Goal: Complete application form

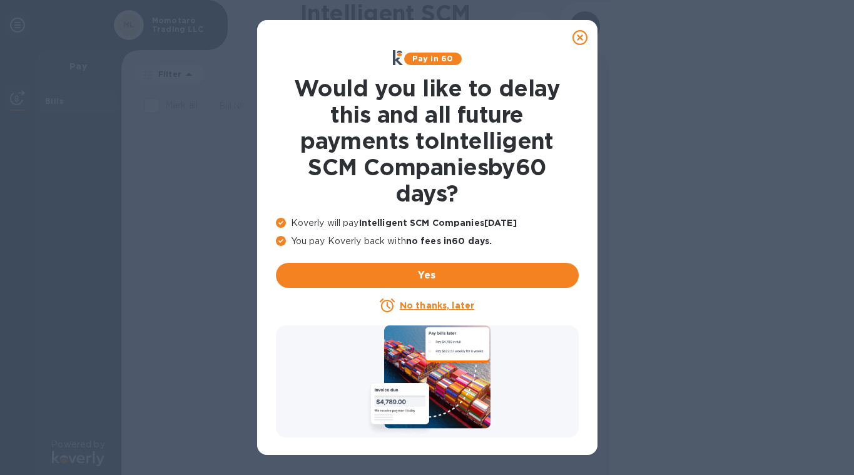
click at [580, 38] on icon at bounding box center [579, 37] width 15 height 15
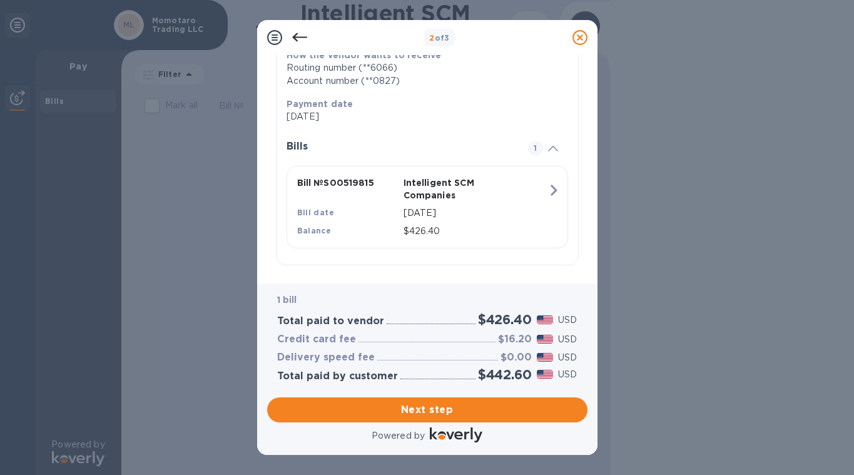
scroll to position [210, 0]
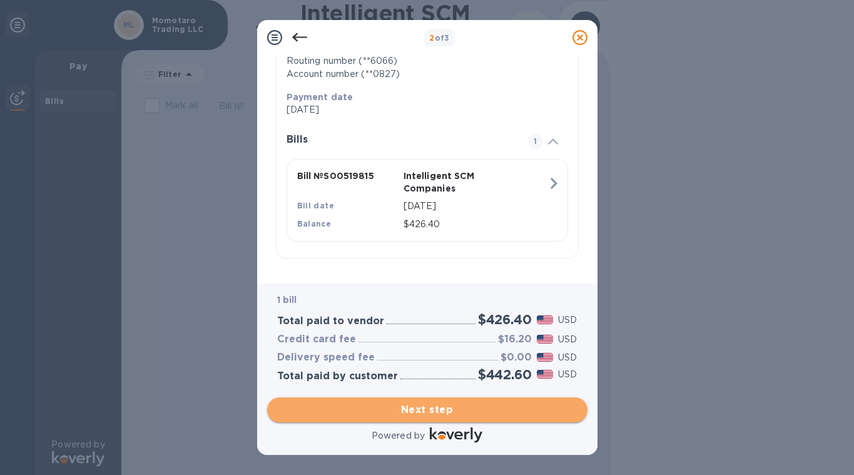
click at [440, 411] on span "Next step" at bounding box center [427, 409] width 300 height 15
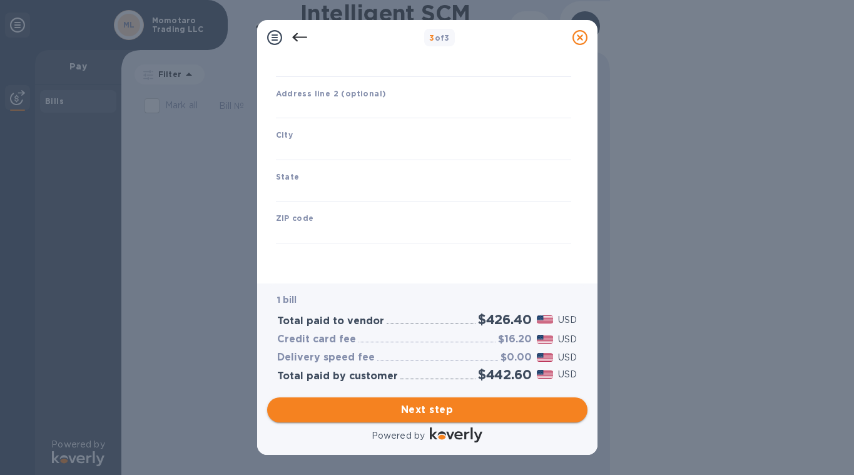
type input "United States"
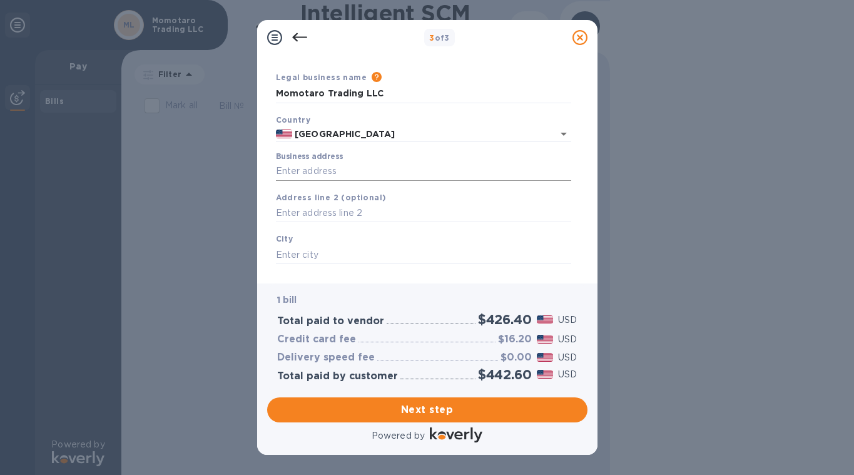
scroll to position [31, 0]
click at [404, 174] on input "Business address" at bounding box center [423, 173] width 295 height 19
type input "111 Hekili Street Ste A173"
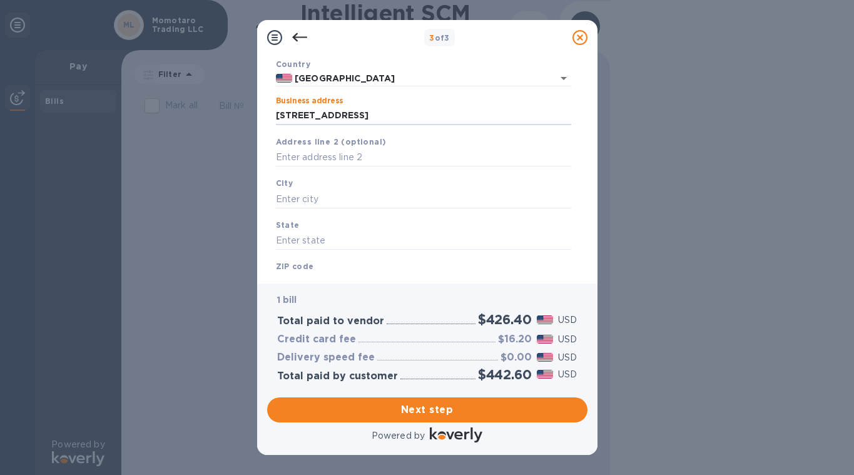
scroll to position [118, 0]
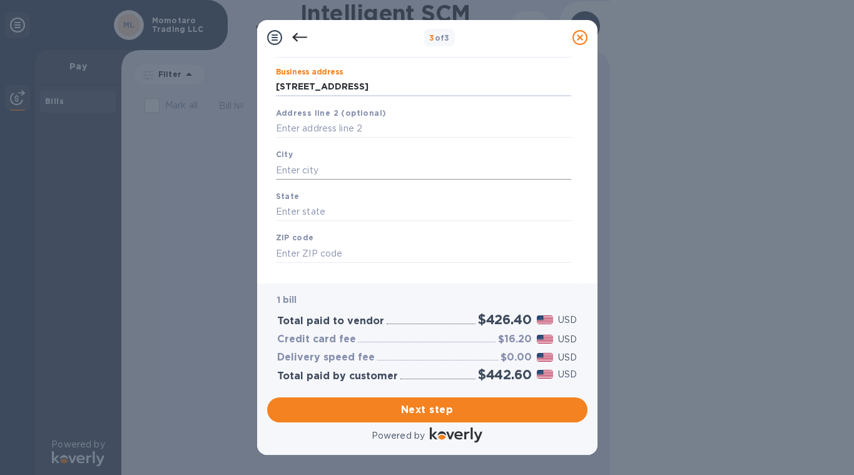
click at [389, 169] on input "text" at bounding box center [423, 170] width 295 height 19
type input "Kailua"
type input "HI"
type input "96734"
click at [624, 197] on div "3 of 3 Business Information Legal business name Please provide the legal name t…" at bounding box center [427, 237] width 854 height 475
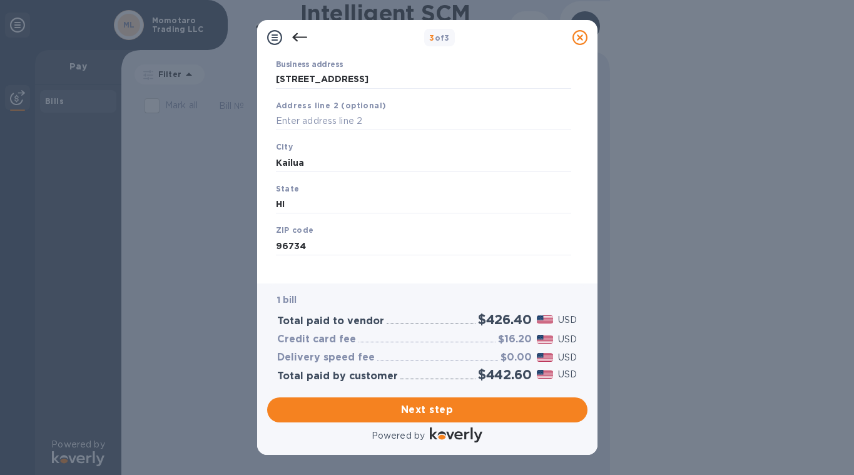
scroll to position [138, 0]
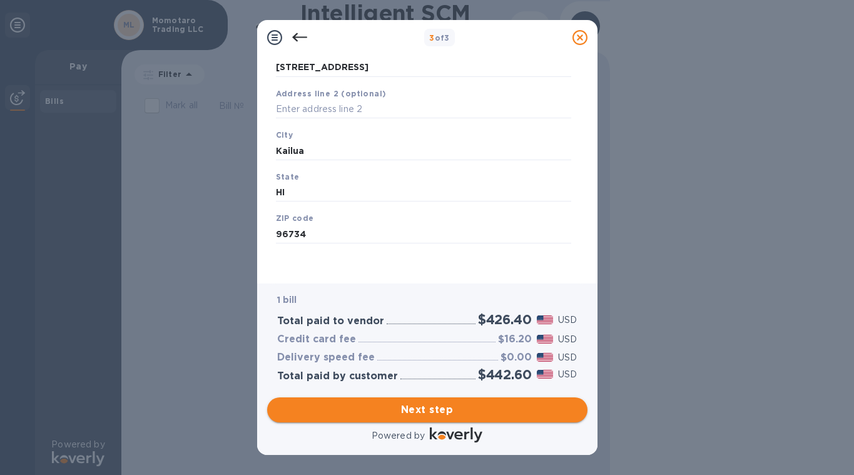
click at [443, 410] on span "Next step" at bounding box center [427, 409] width 300 height 15
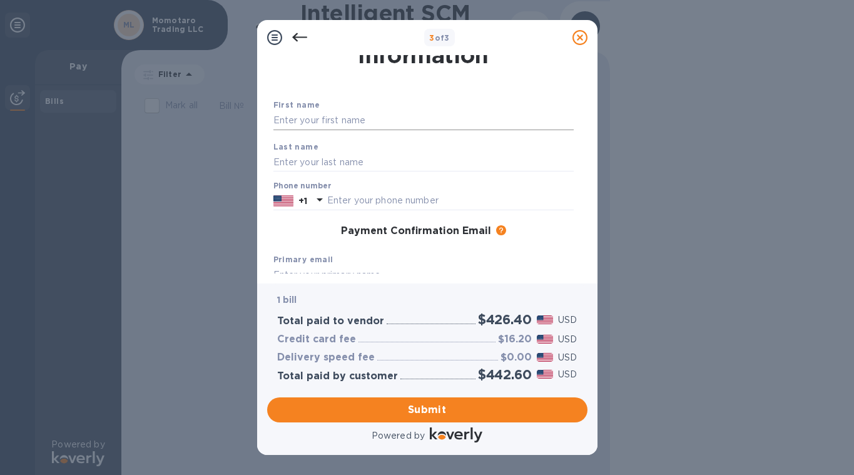
scroll to position [46, 0]
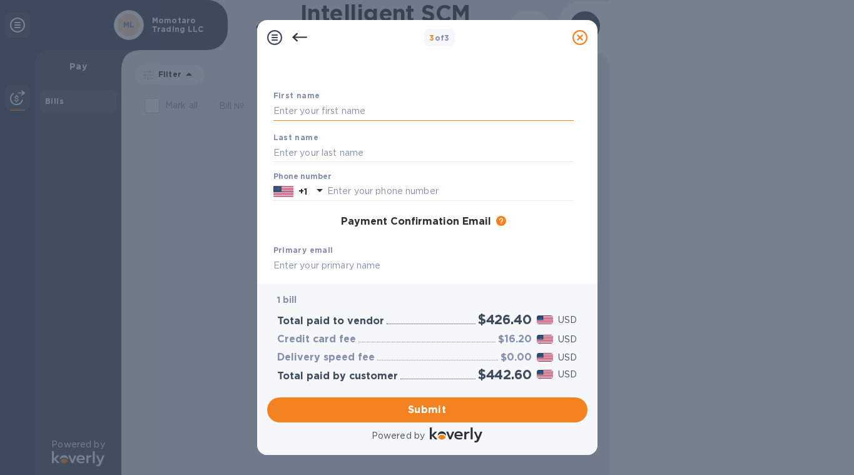
click at [394, 108] on input "text" at bounding box center [423, 111] width 300 height 19
type input "p"
type input "Perrin"
type input "Kusano"
click at [315, 213] on div "Payment Confirmation Email The added email addresses will be used to send the p…" at bounding box center [423, 222] width 310 height 23
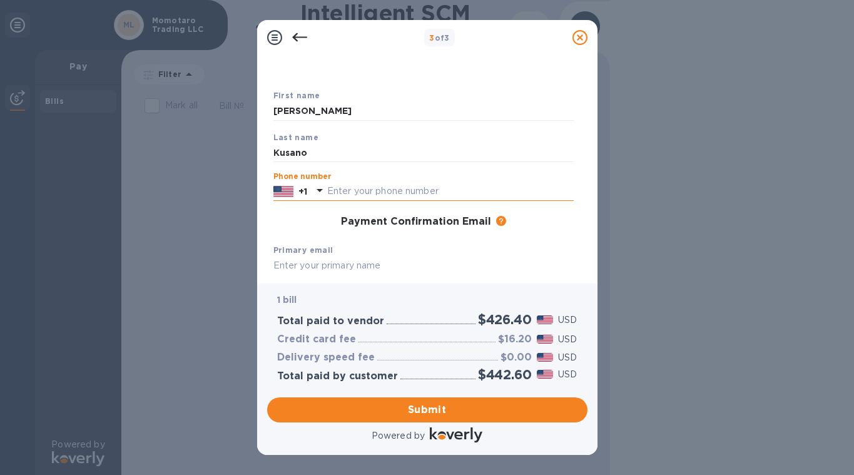
click at [356, 190] on input "text" at bounding box center [450, 191] width 246 height 19
type input "8082538383"
click at [294, 233] on div "Payment Confirmation Email The added email addresses will be used to send the p…" at bounding box center [423, 222] width 310 height 23
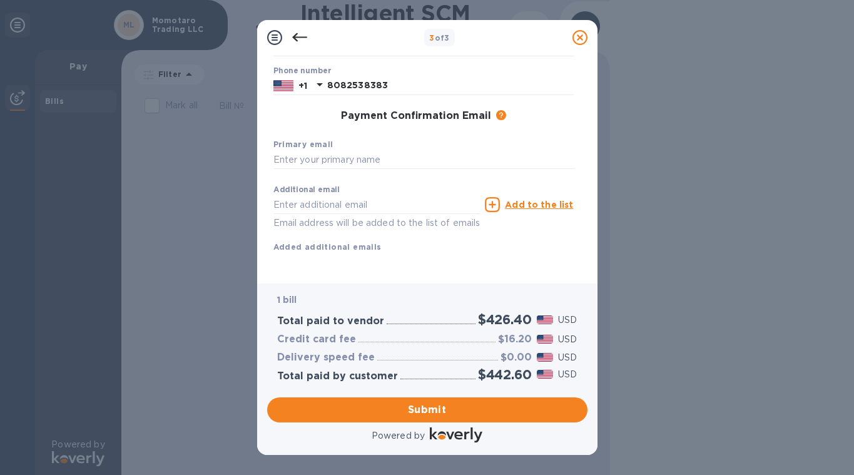
scroll to position [168, 0]
click at [340, 151] on input "text" at bounding box center [423, 160] width 300 height 19
type input "[PERSON_NAME][EMAIL_ADDRESS][DOMAIN_NAME]"
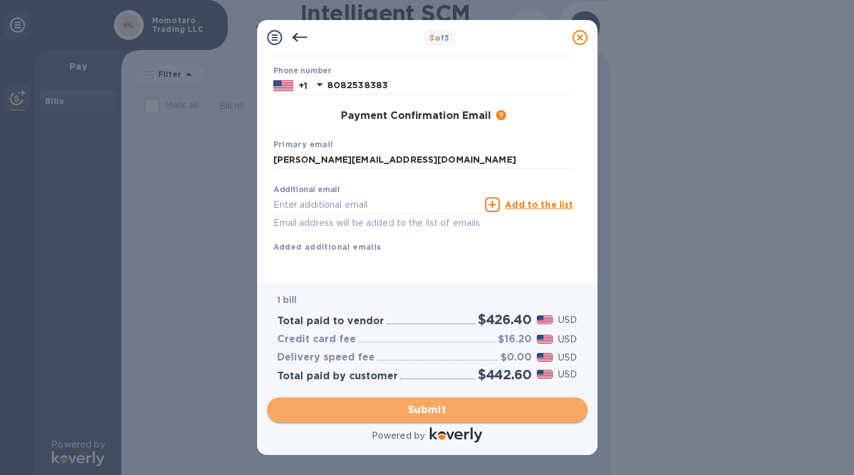
click at [448, 407] on span "Submit" at bounding box center [427, 409] width 300 height 15
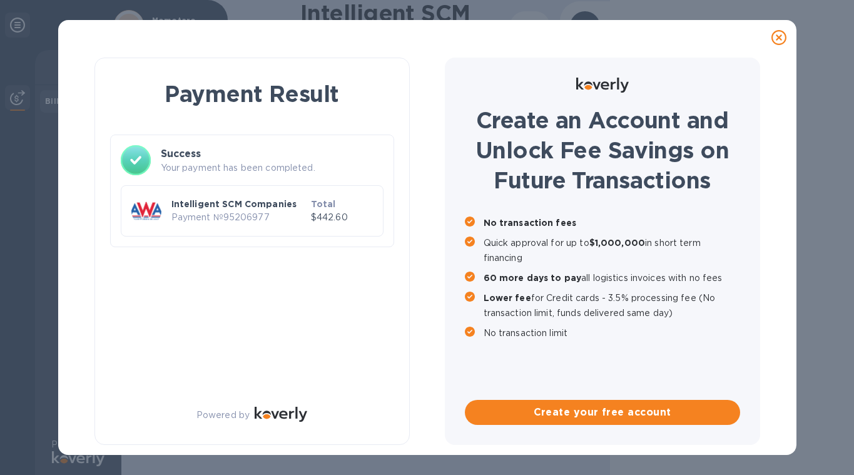
scroll to position [0, 0]
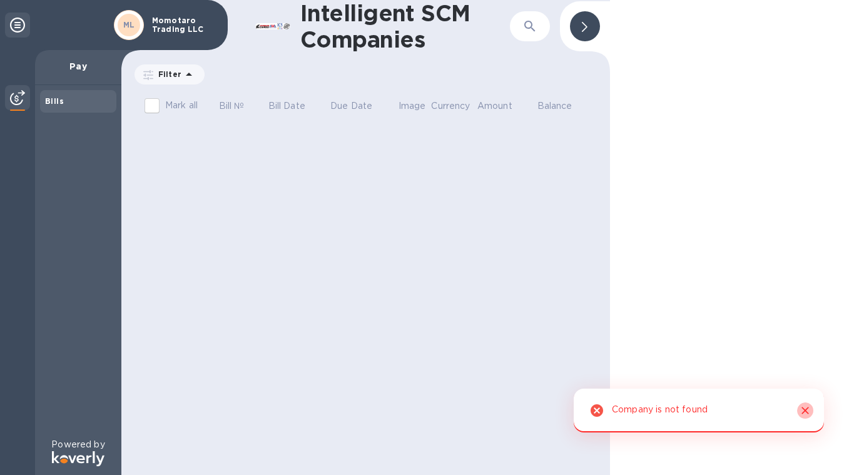
click at [803, 410] on icon "Close" at bounding box center [805, 410] width 13 height 13
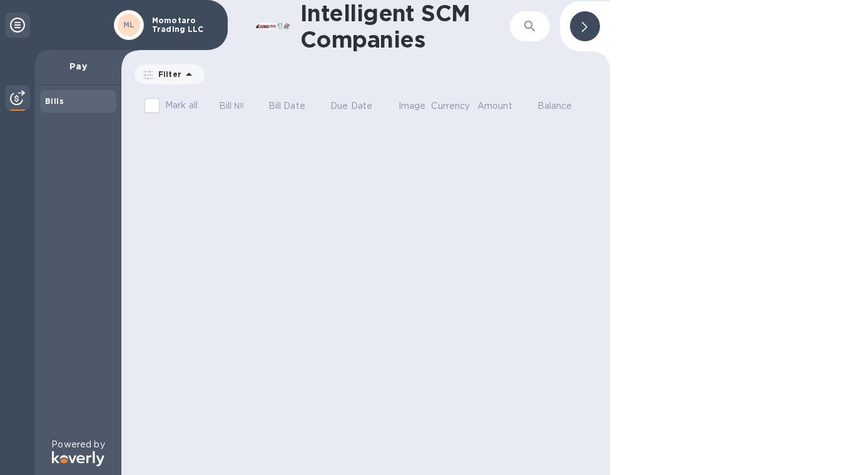
click at [134, 23] on b "ML" at bounding box center [129, 24] width 12 height 9
click at [584, 29] on icon at bounding box center [585, 27] width 6 height 10
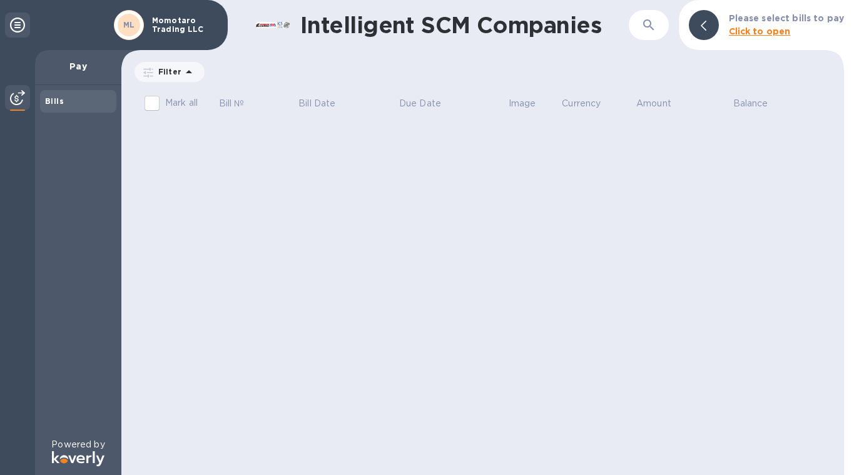
click at [143, 31] on div "ML" at bounding box center [128, 25] width 35 height 35
click at [123, 29] on div "ML" at bounding box center [129, 25] width 23 height 23
click at [18, 28] on icon at bounding box center [17, 25] width 15 height 15
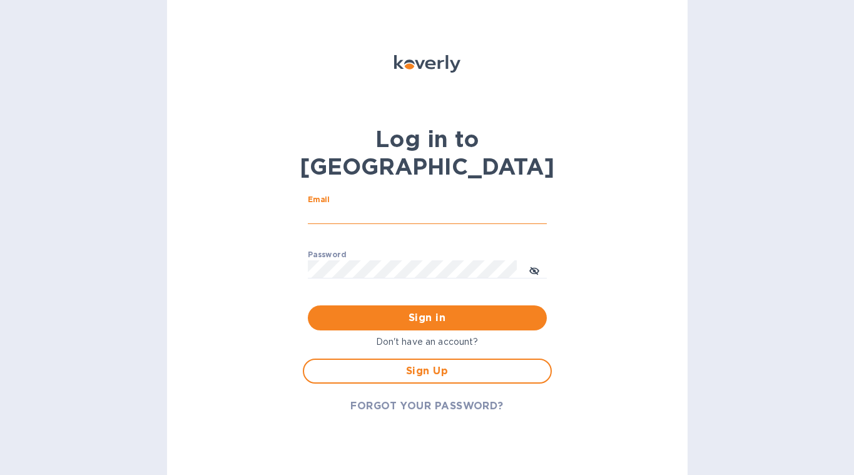
click at [407, 205] on input "Email" at bounding box center [427, 214] width 239 height 19
type input "[PERSON_NAME][EMAIL_ADDRESS][DOMAIN_NAME]"
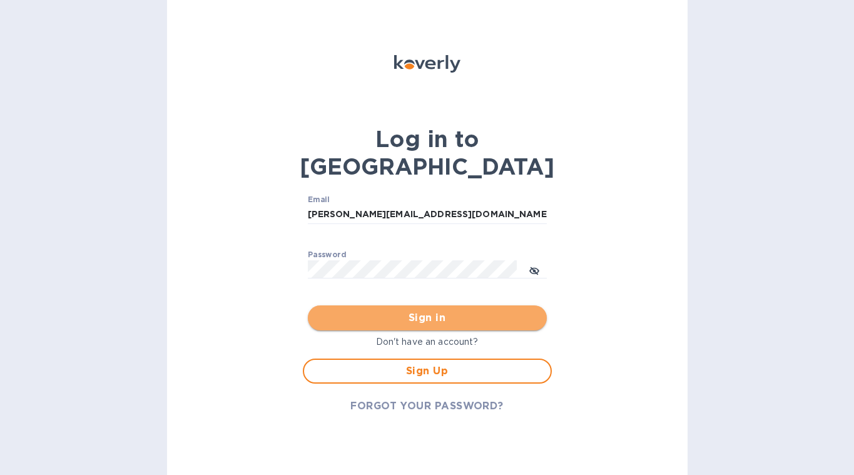
click at [447, 310] on span "Sign in" at bounding box center [427, 317] width 219 height 15
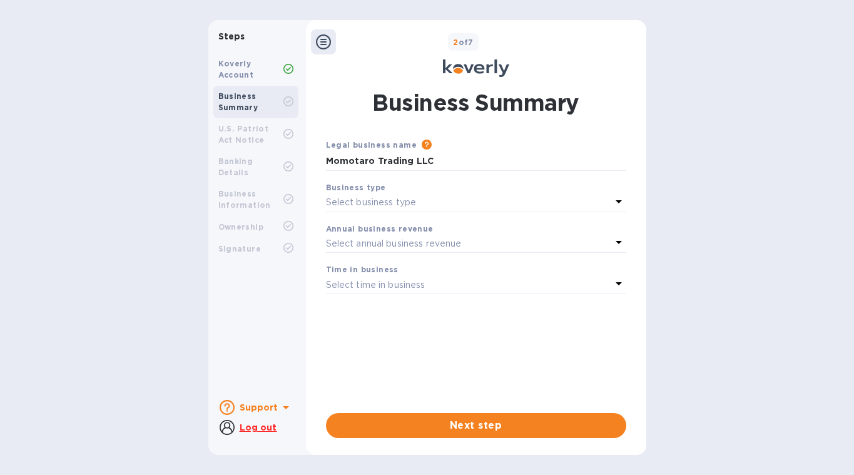
click at [495, 195] on div "Select business type" at bounding box center [468, 203] width 285 height 18
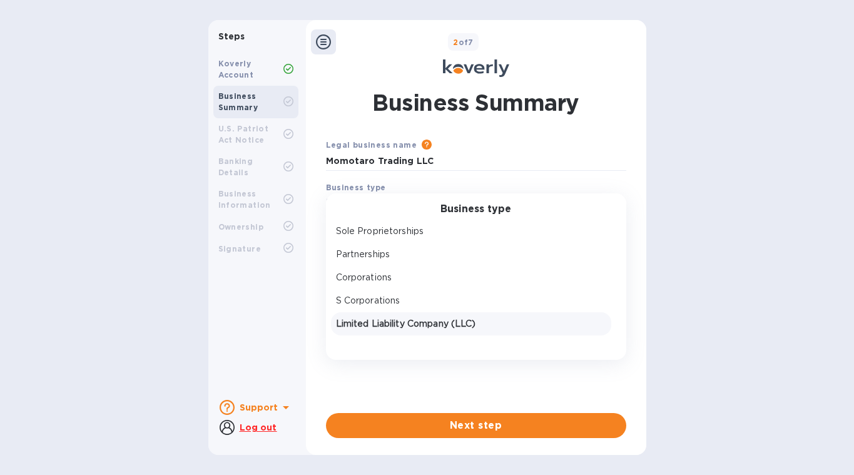
click at [466, 326] on p "Limited Liability Company (LLC)" at bounding box center [471, 323] width 270 height 13
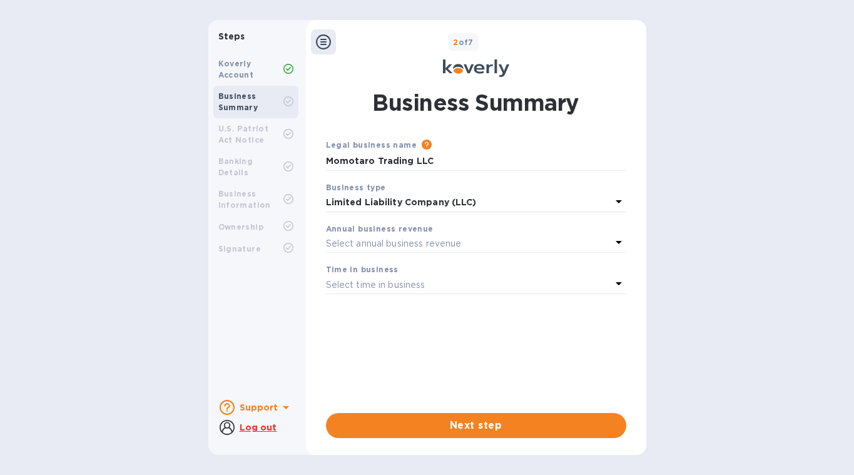
click at [513, 237] on div "Select annual business revenue" at bounding box center [468, 244] width 285 height 18
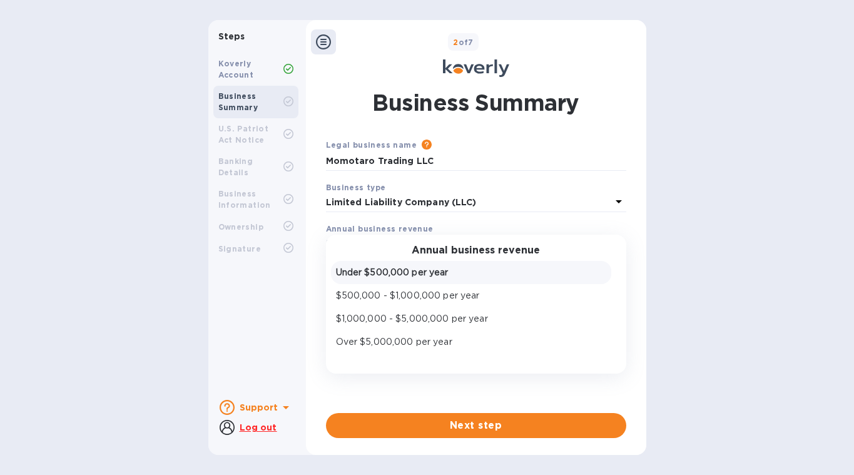
click at [496, 281] on div "Under $500,000 per year" at bounding box center [471, 272] width 280 height 23
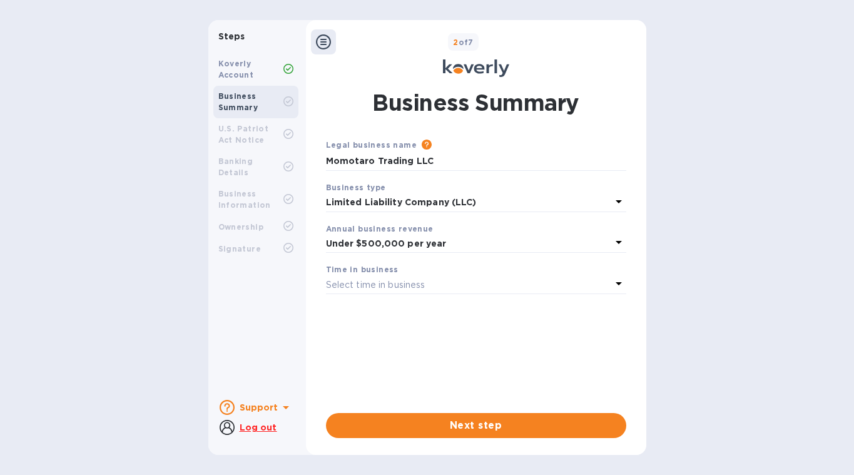
click at [490, 285] on div "Select time in business" at bounding box center [468, 285] width 285 height 18
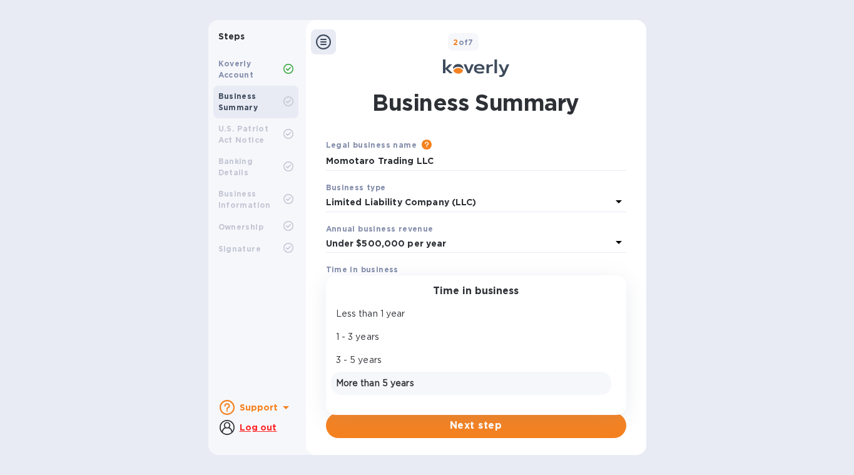
click at [490, 385] on p "More than 5 years" at bounding box center [471, 383] width 270 height 13
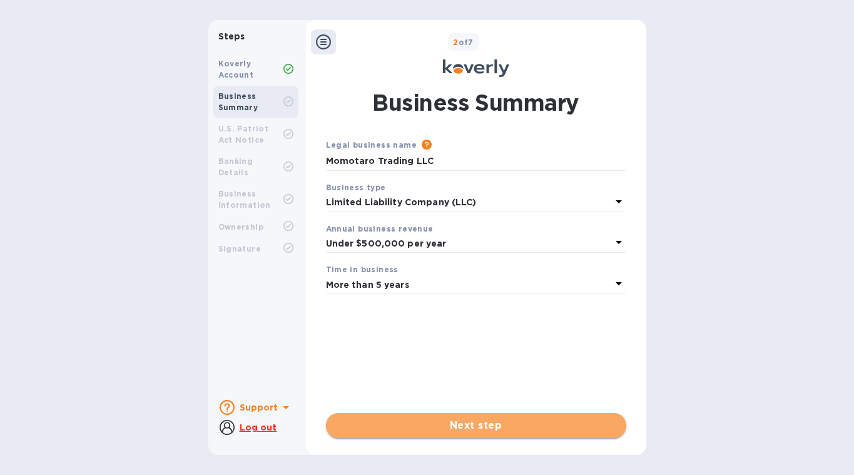
click at [502, 428] on span "Next step" at bounding box center [476, 425] width 280 height 15
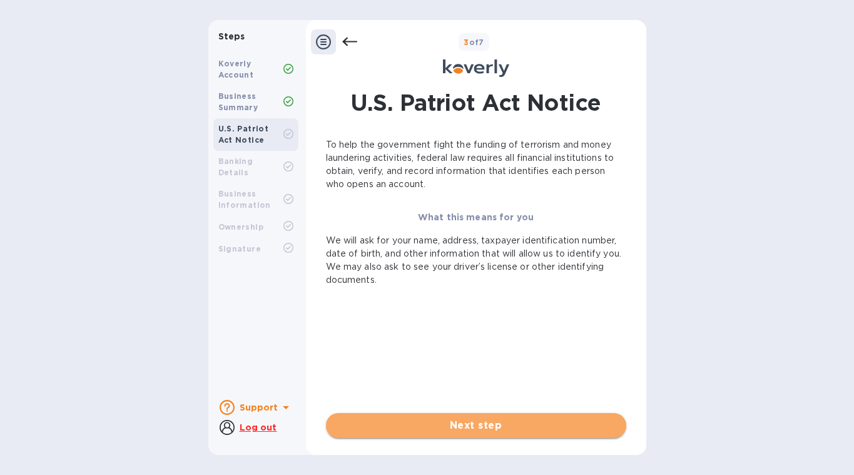
click at [484, 428] on span "Next step" at bounding box center [476, 425] width 280 height 15
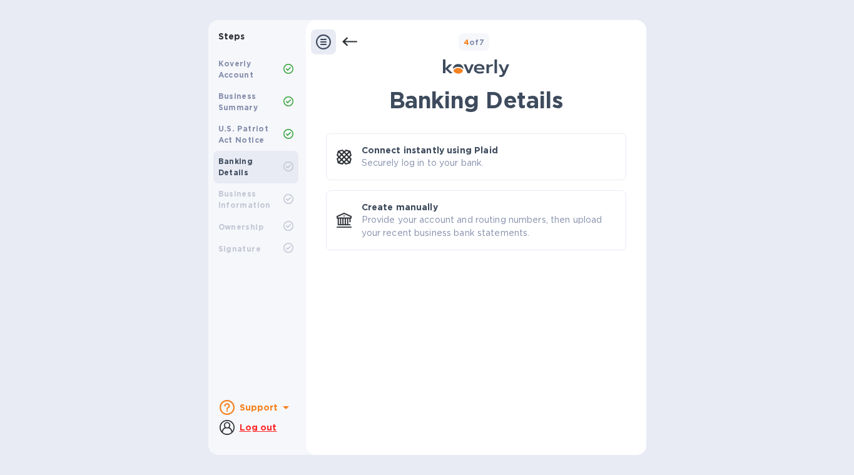
click at [282, 405] on icon at bounding box center [285, 407] width 15 height 15
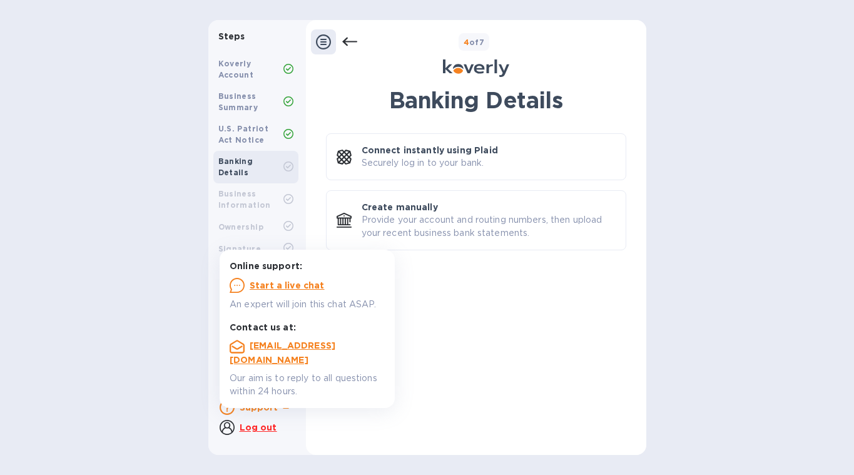
click at [484, 394] on div "Banking Details Connect instantly using Plaid Securely log in to your bank. Cre…" at bounding box center [476, 262] width 300 height 351
click at [116, 235] on div "Steps Koverly Account Business Summary U.S. Patriot Act Notice Banking Details …" at bounding box center [427, 237] width 854 height 435
click at [458, 169] on p "Securely log in to your bank." at bounding box center [422, 162] width 123 height 13
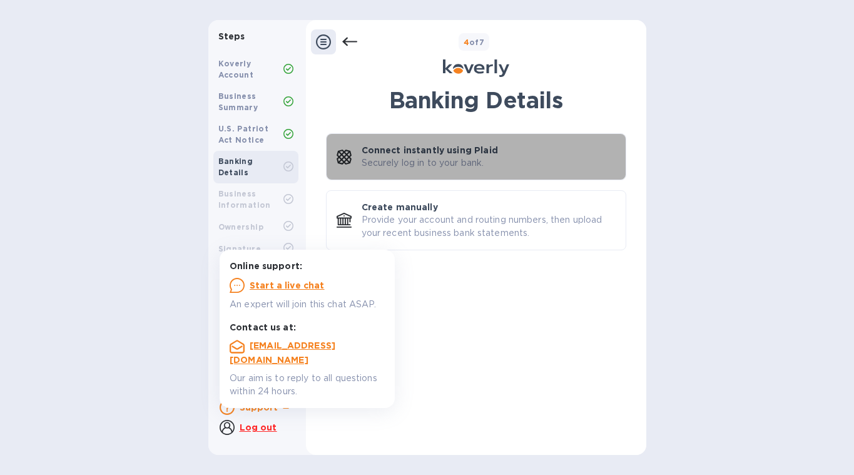
click at [455, 152] on p "Connect instantly using Plaid" at bounding box center [429, 150] width 136 height 13
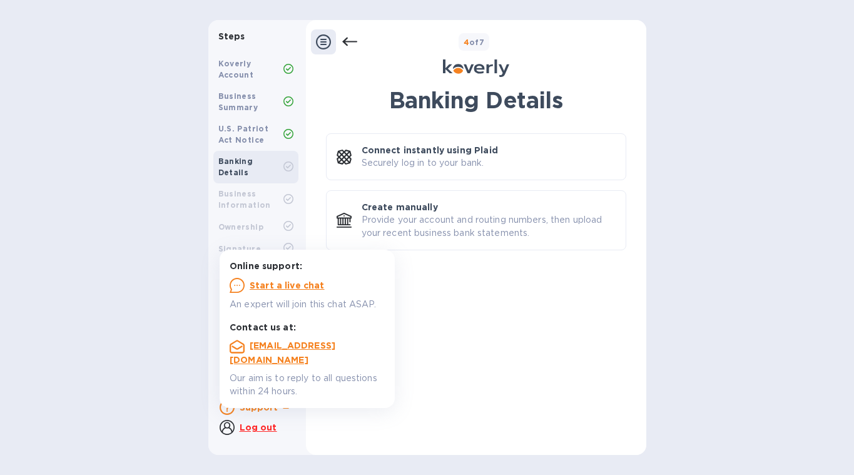
click at [440, 156] on p "Securely log in to your bank." at bounding box center [422, 162] width 123 height 13
